Goal: Use online tool/utility: Utilize a website feature to perform a specific function

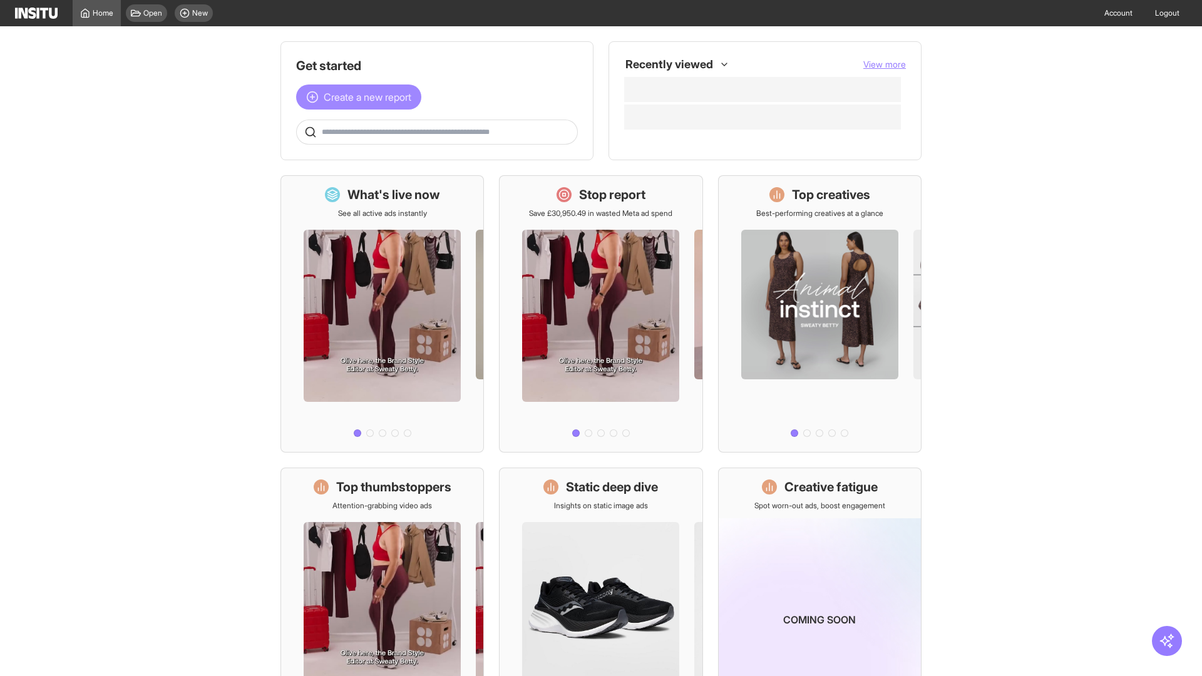
click at [362, 97] on span "Create a new report" at bounding box center [368, 97] width 88 height 15
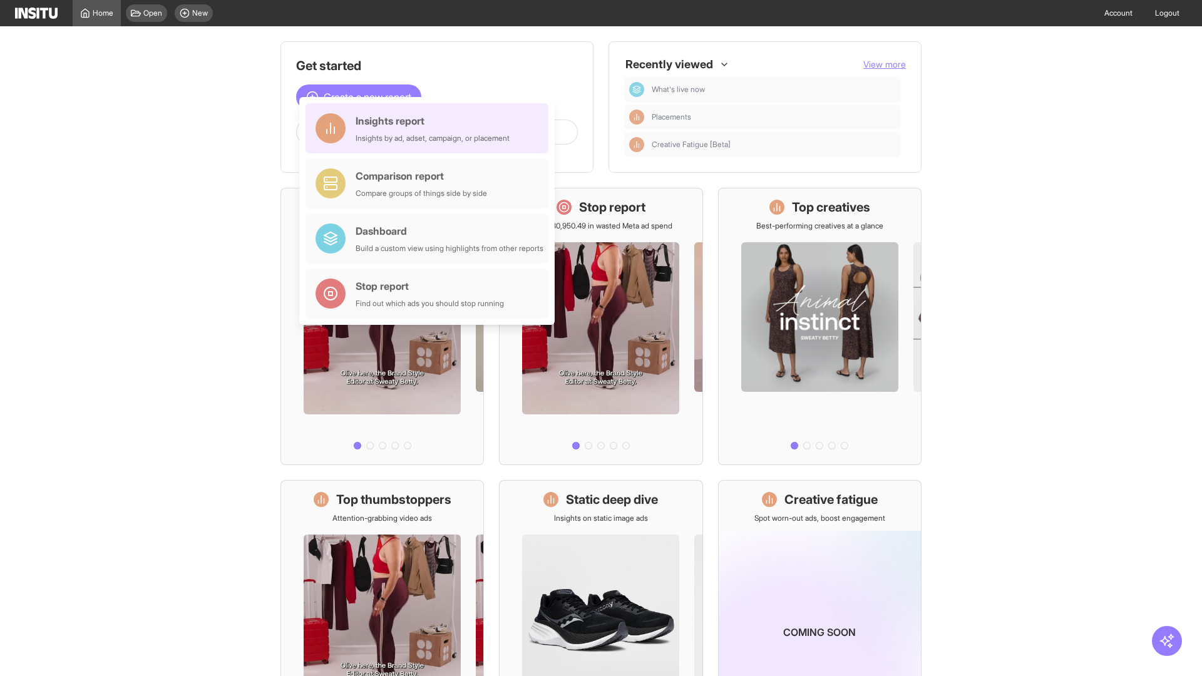
click at [430, 128] on div "Insights report Insights by ad, adset, campaign, or placement" at bounding box center [433, 128] width 154 height 30
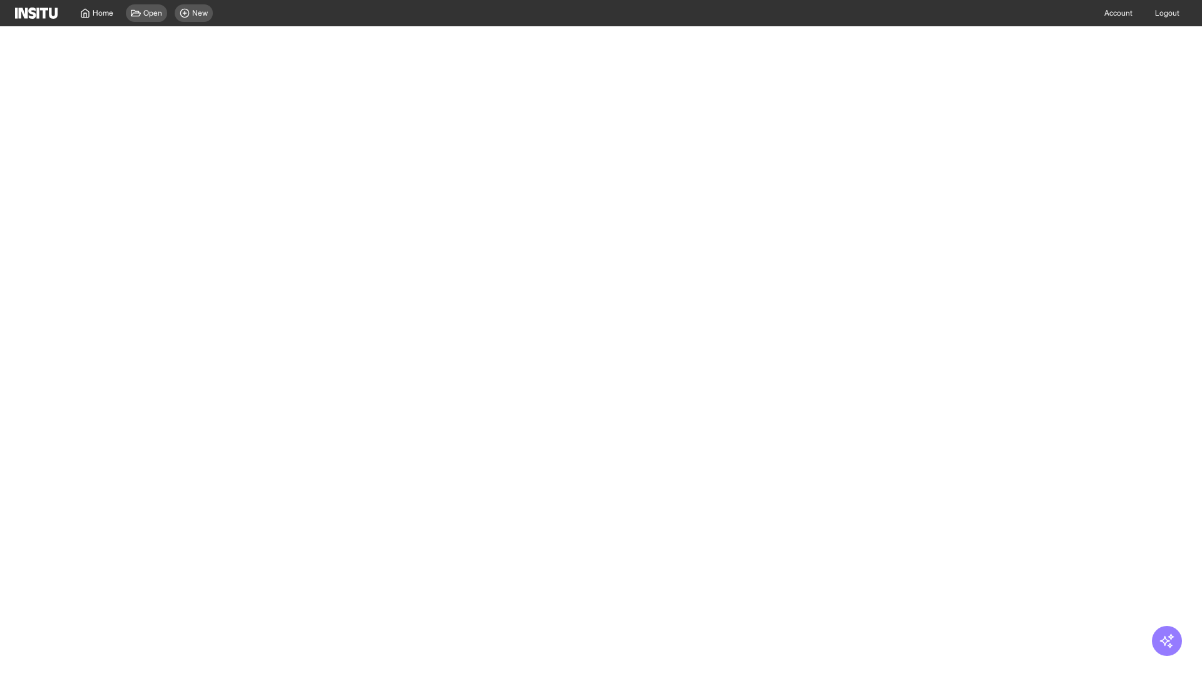
select select "**"
